Goal: Use online tool/utility: Use online tool/utility

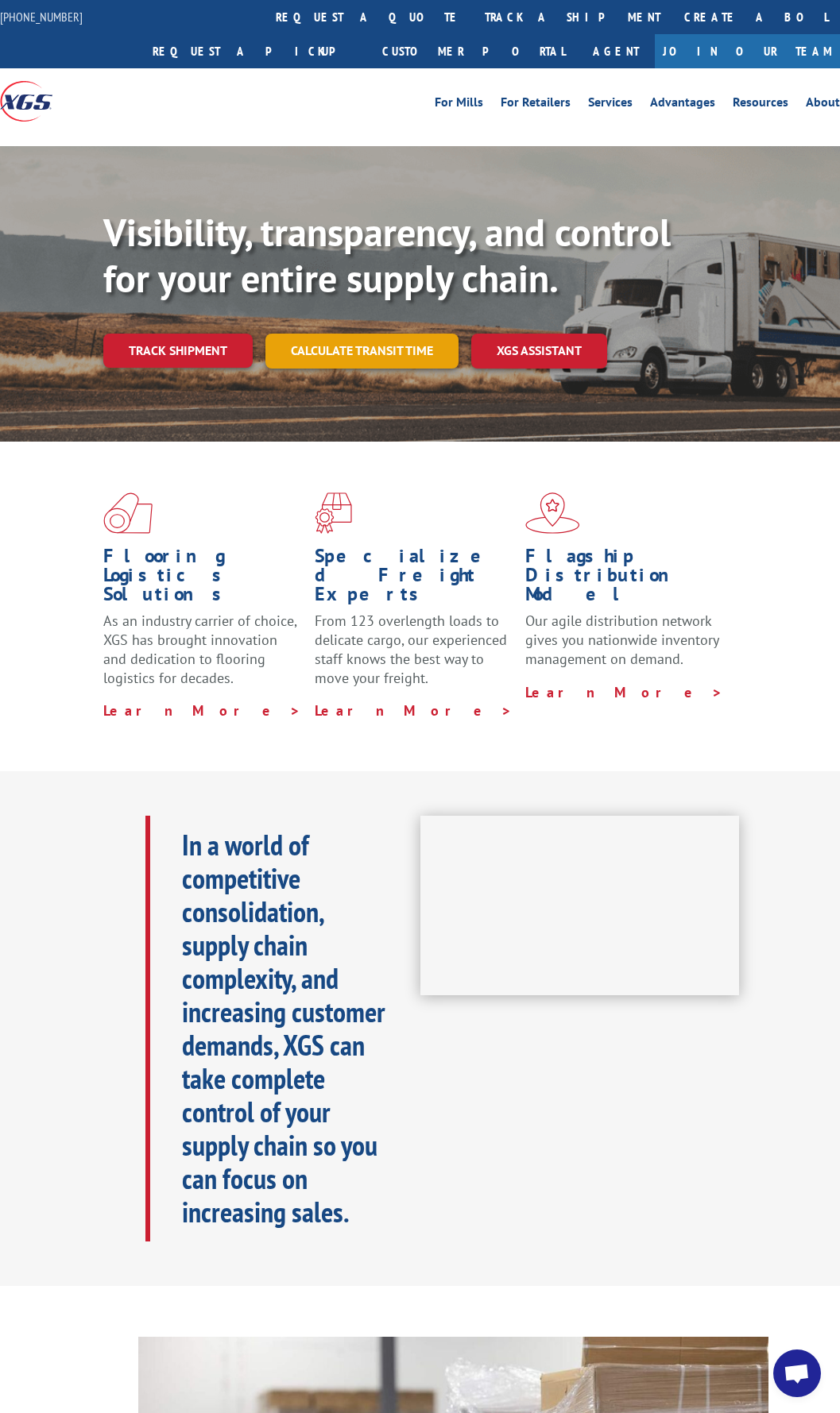
click at [312, 350] on link "Calculate transit time" at bounding box center [361, 350] width 193 height 34
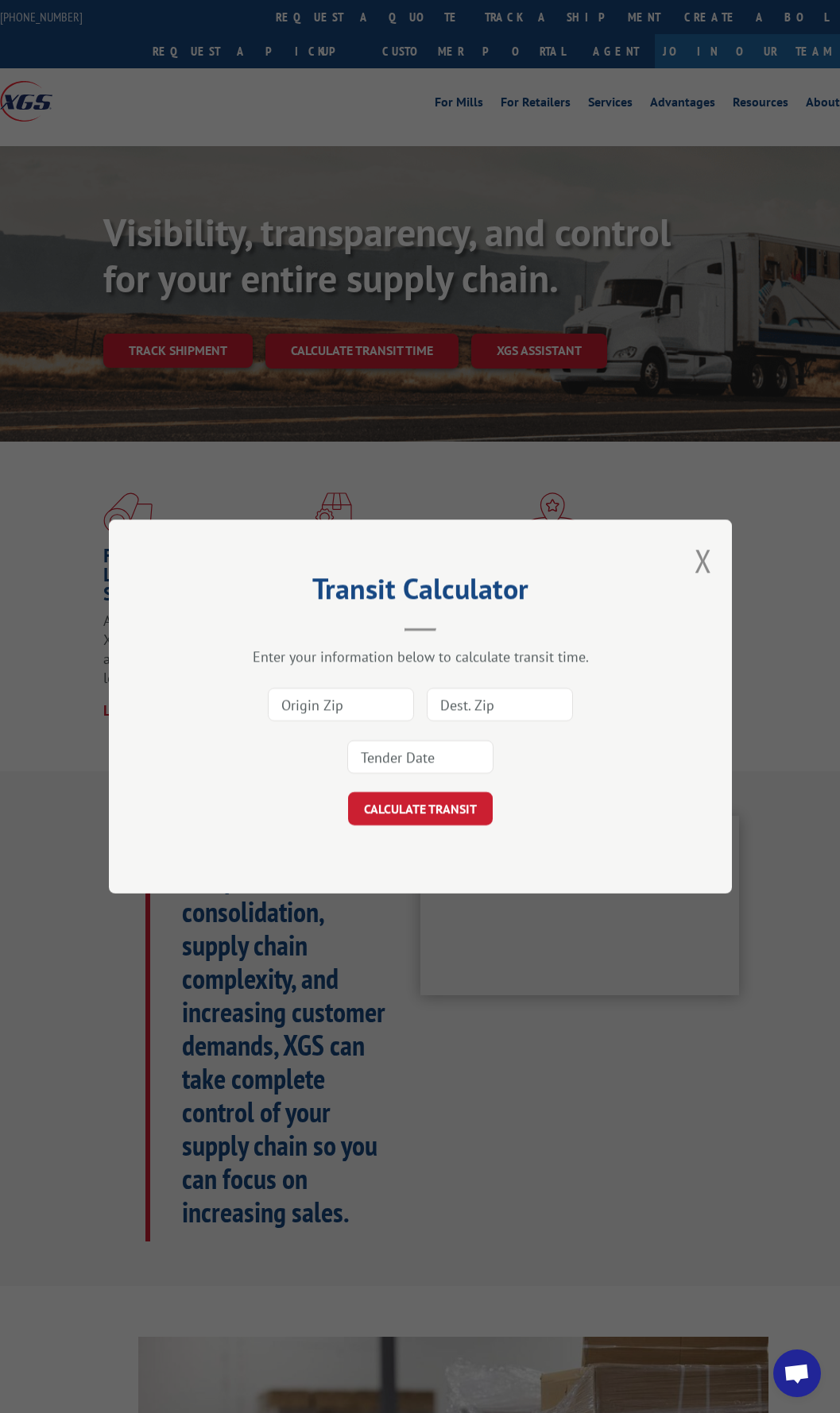
click at [335, 706] on input at bounding box center [341, 705] width 147 height 34
type input "30721"
type input "33805"
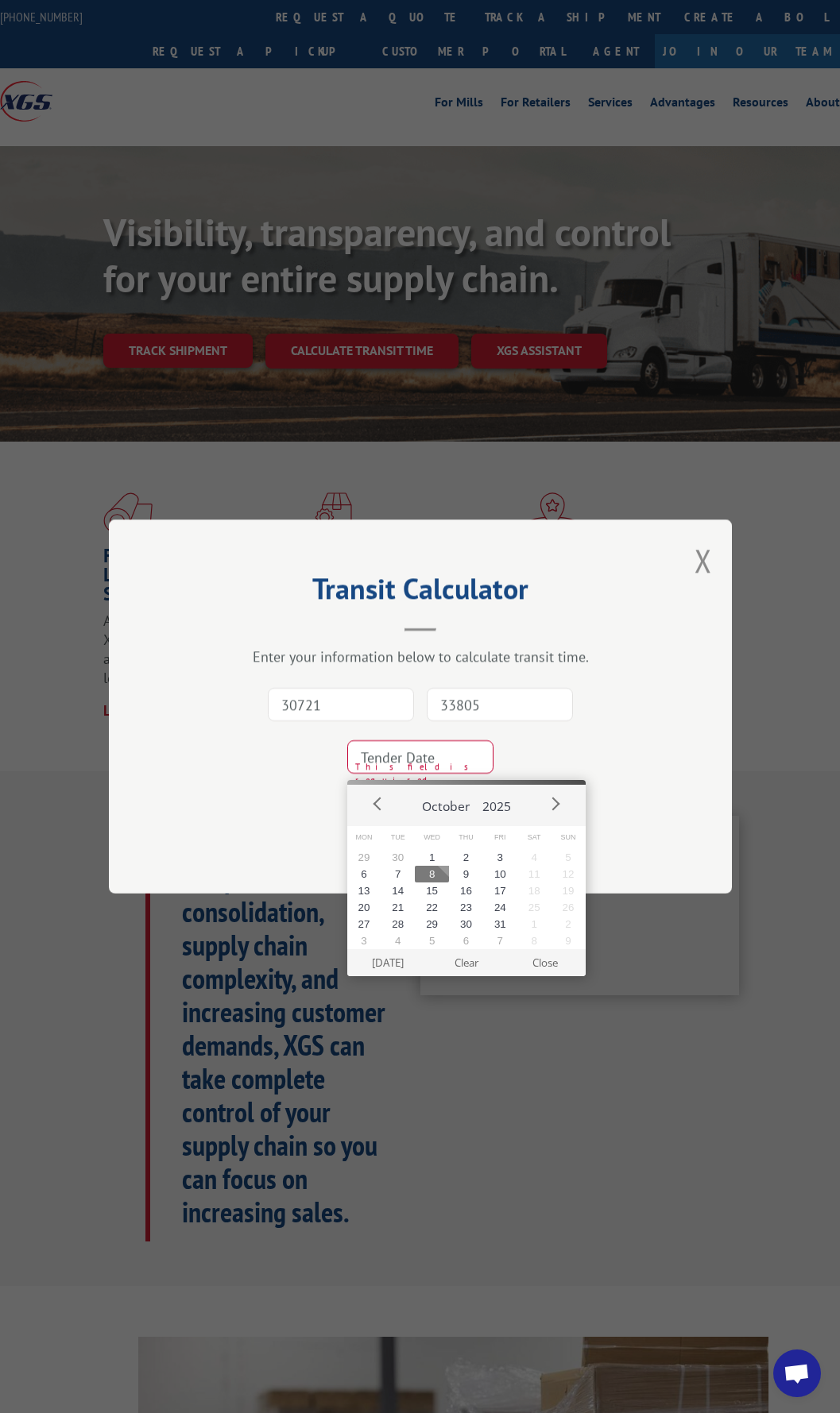
click at [433, 872] on button "8" at bounding box center [431, 874] width 34 height 17
type input "[DATE]"
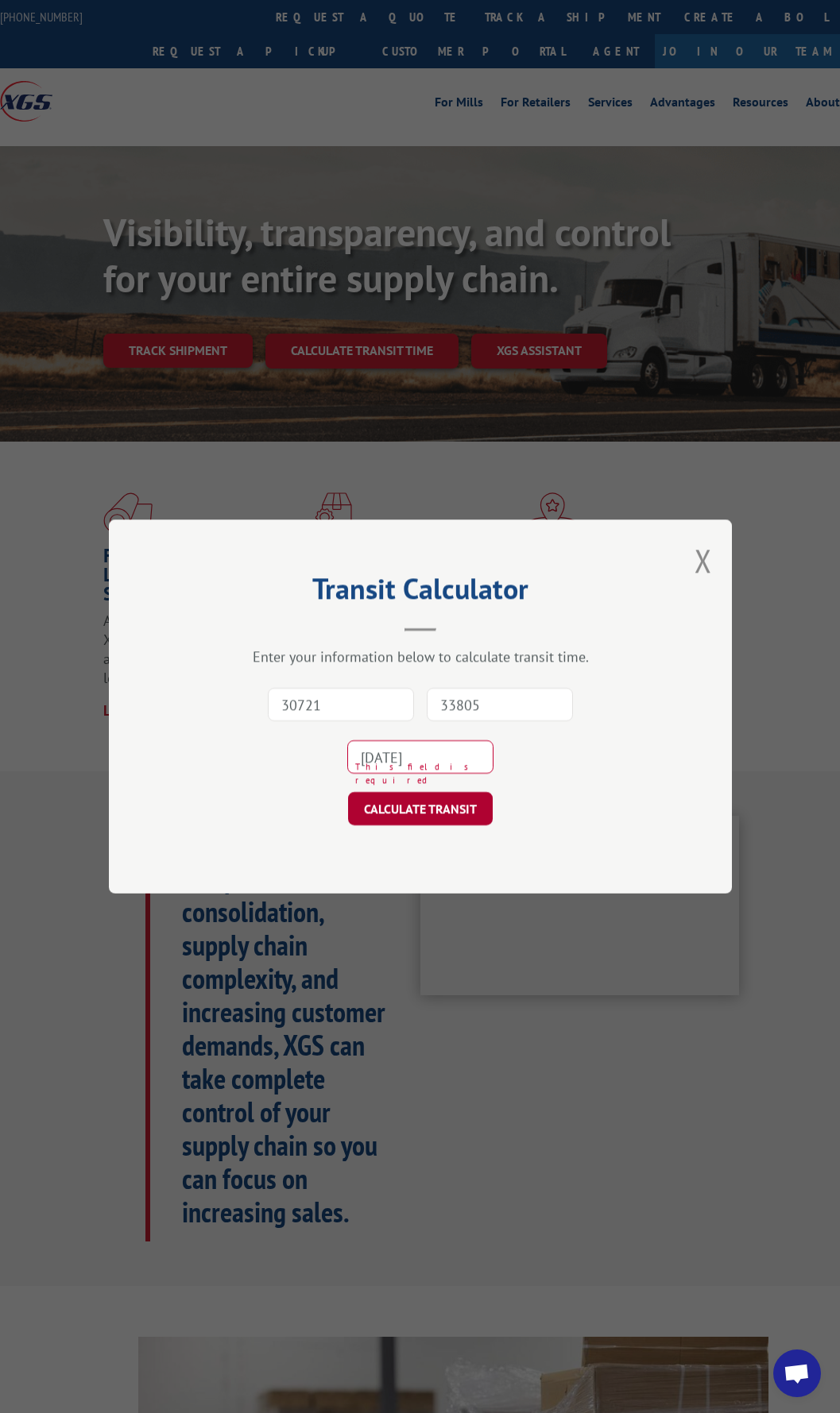
click at [413, 809] on button "CALCULATE TRANSIT" at bounding box center [420, 809] width 145 height 34
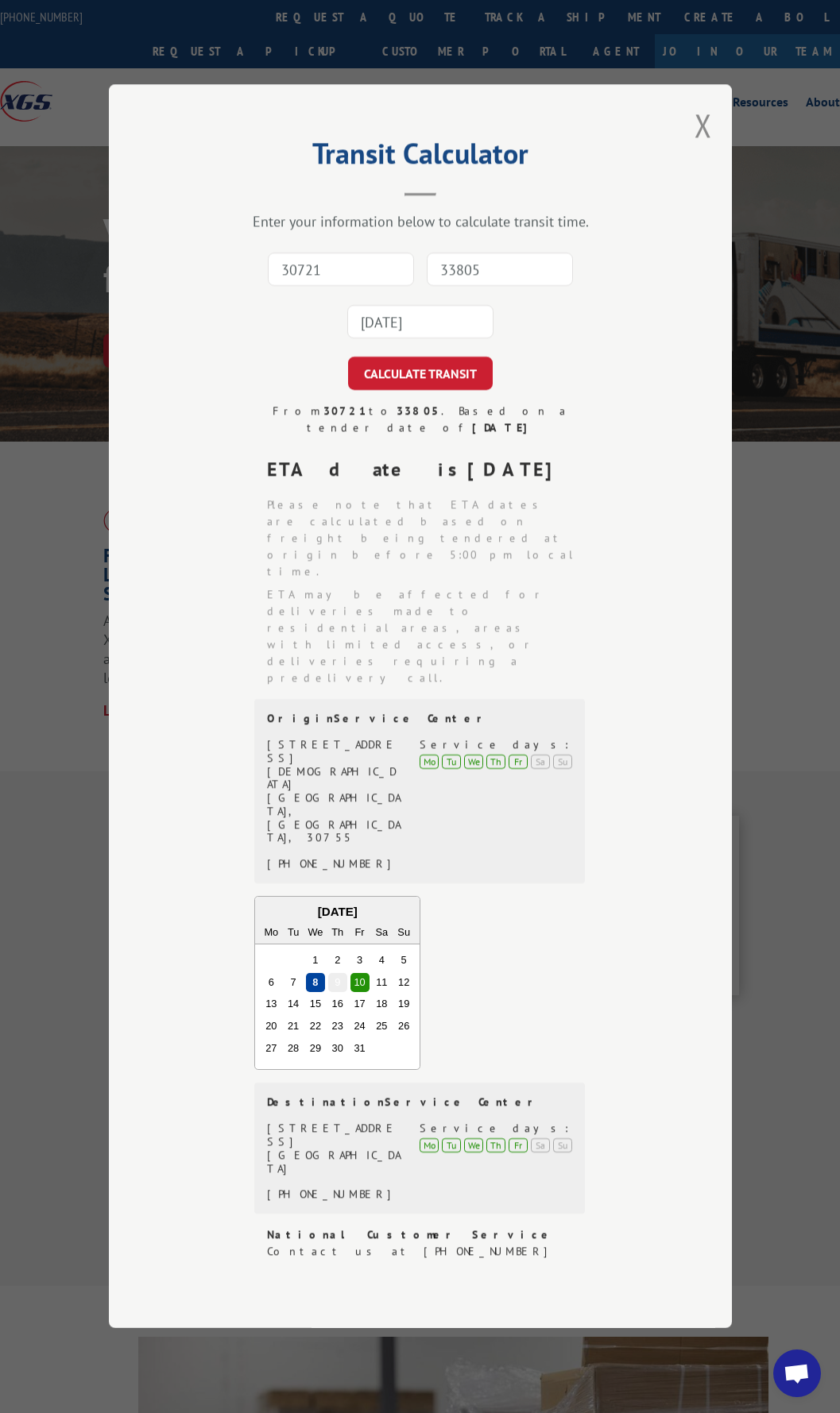
click at [351, 287] on input "30721" at bounding box center [341, 271] width 147 height 34
type input "30721"
type input "40209"
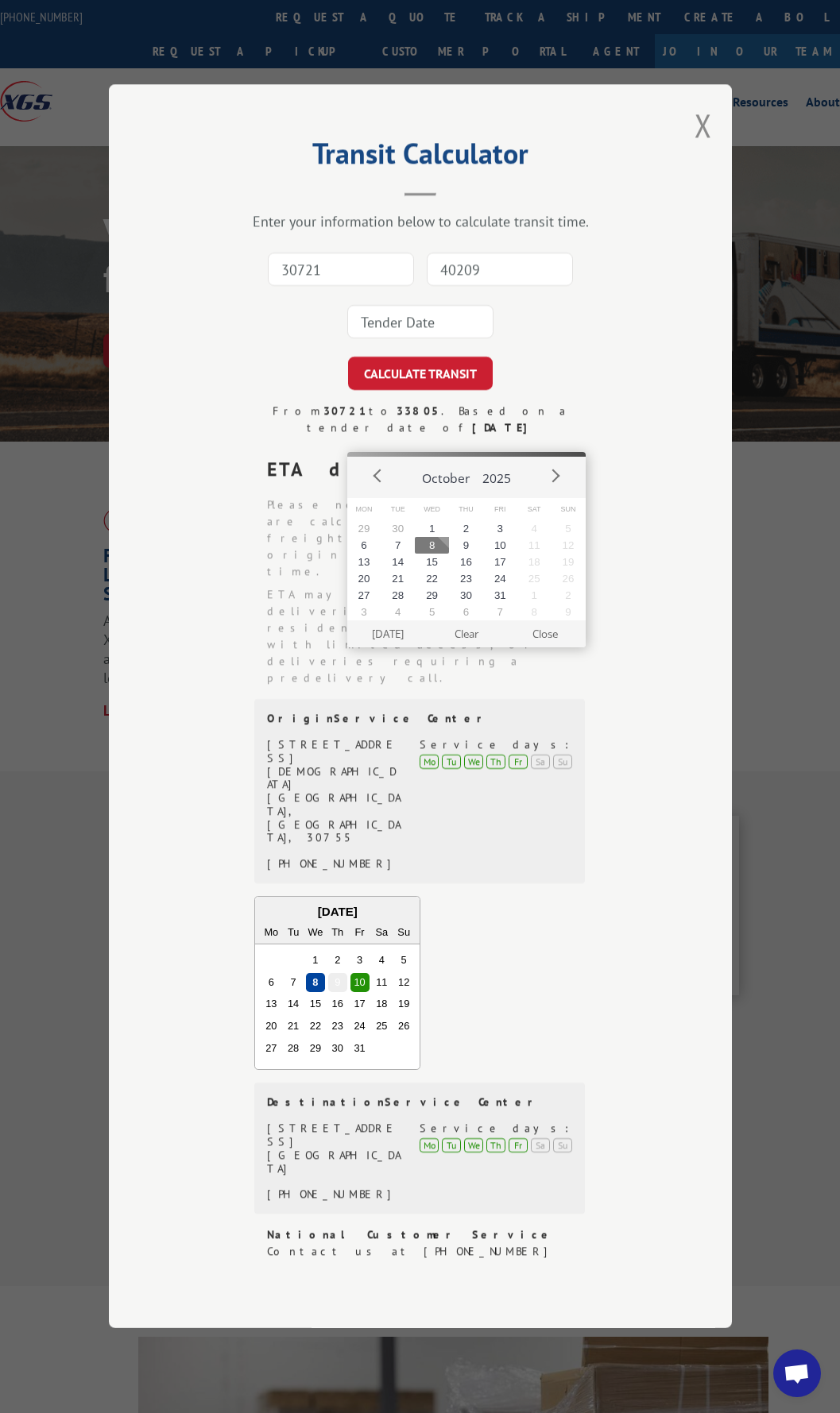
click at [442, 547] on button "8" at bounding box center [431, 545] width 34 height 17
type input "[DATE]"
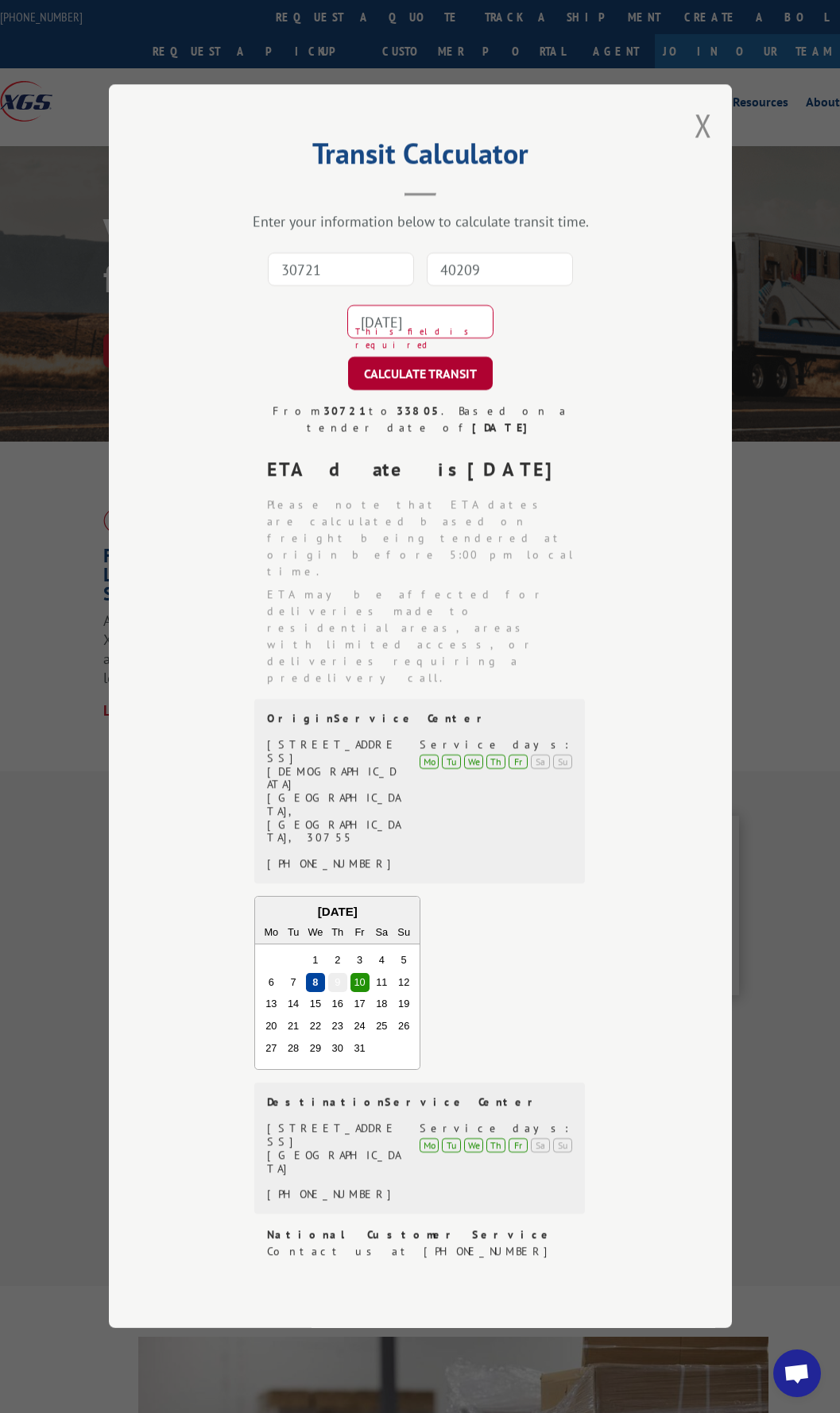
click at [408, 391] on button "CALCULATE TRANSIT" at bounding box center [420, 374] width 145 height 34
